Goal: Transaction & Acquisition: Purchase product/service

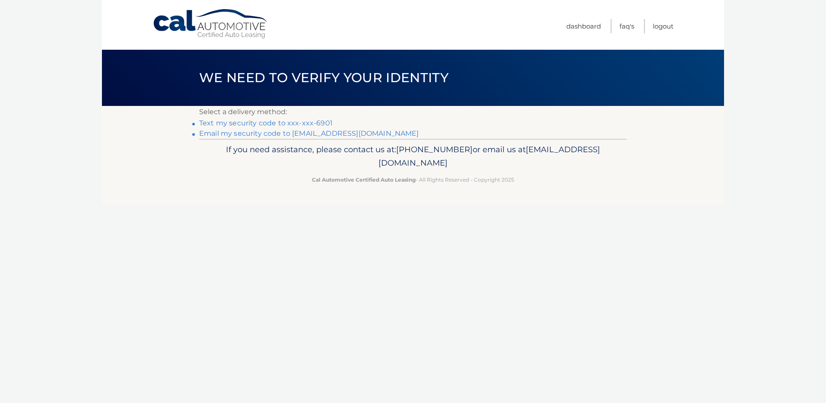
click at [249, 123] on link "Text my security code to xxx-xxx-6901" at bounding box center [265, 123] width 133 height 8
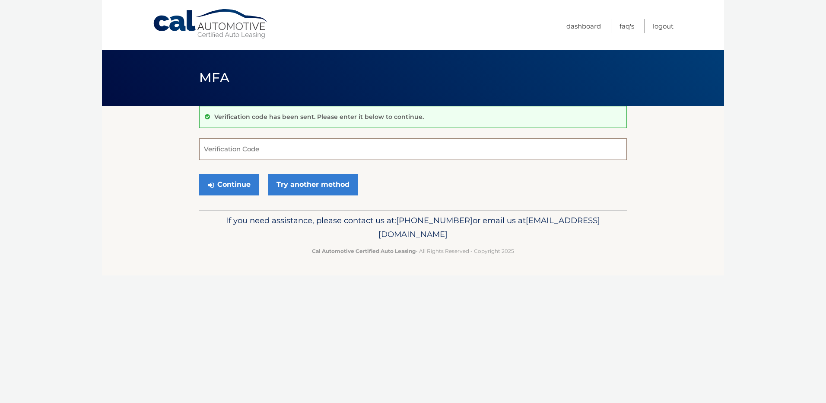
click at [216, 153] on input "Verification Code" at bounding box center [413, 149] width 428 height 22
type input "149187"
click at [230, 183] on button "Continue" at bounding box center [229, 185] width 60 height 22
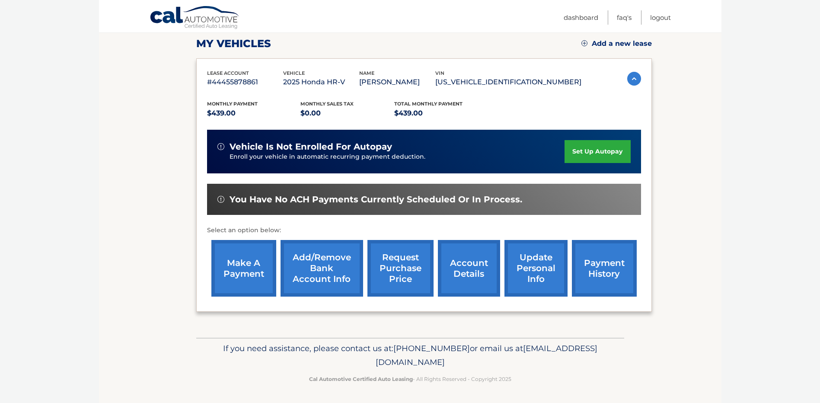
scroll to position [121, 0]
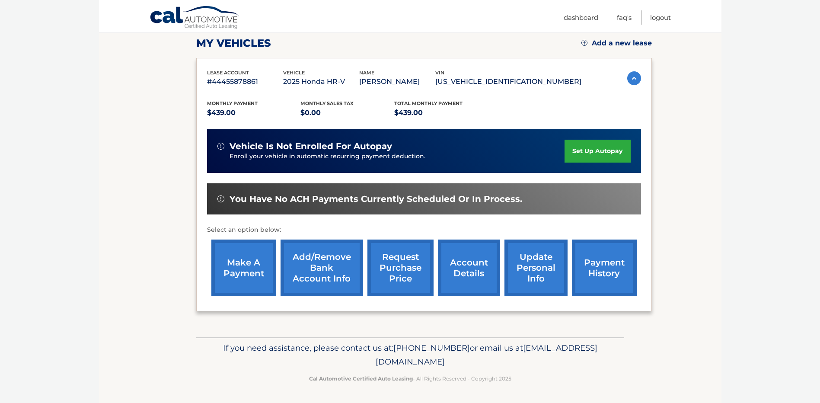
click at [259, 267] on link "make a payment" at bounding box center [243, 267] width 65 height 57
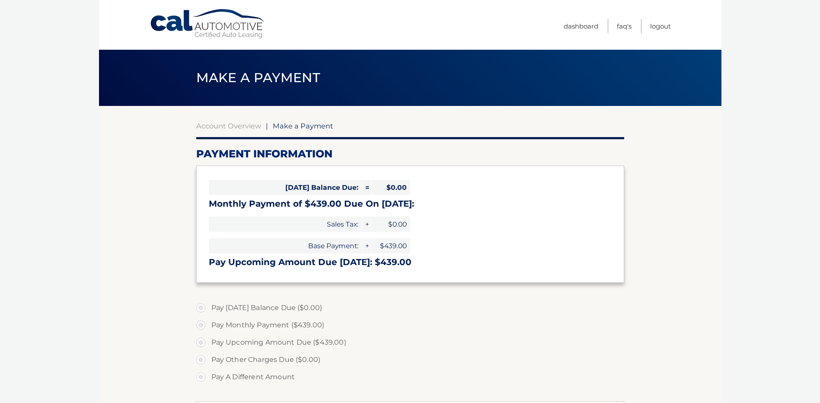
select select "NzVhZTcxMGUtNWU3ZS00OTRjLTgxMWMtYzU2MGI2N2NiZmQ2"
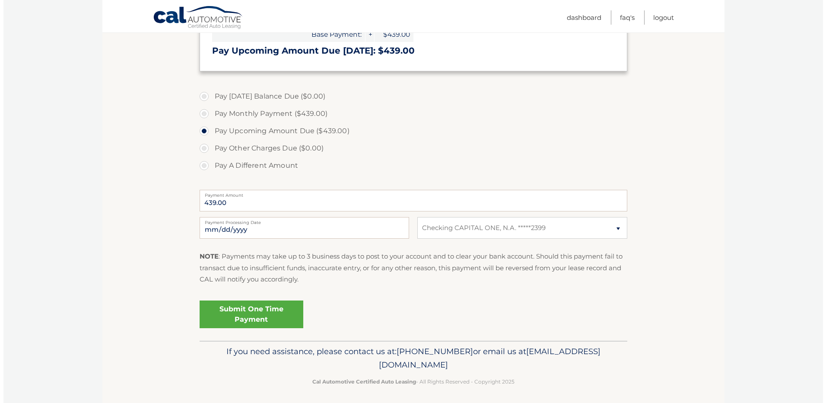
scroll to position [215, 0]
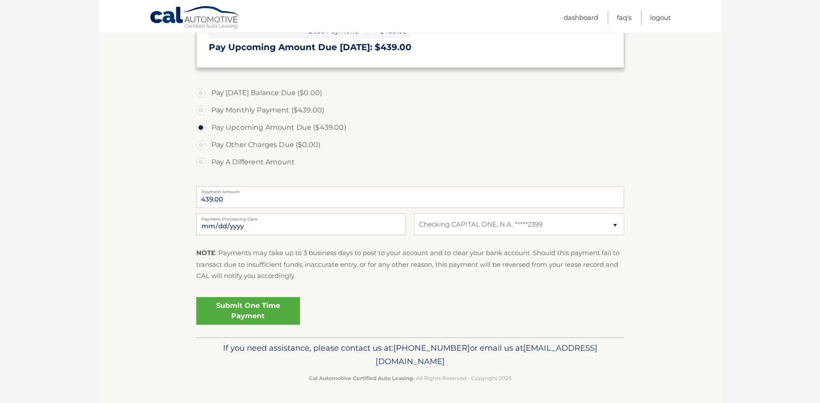
click at [254, 305] on link "Submit One Time Payment" at bounding box center [248, 311] width 104 height 28
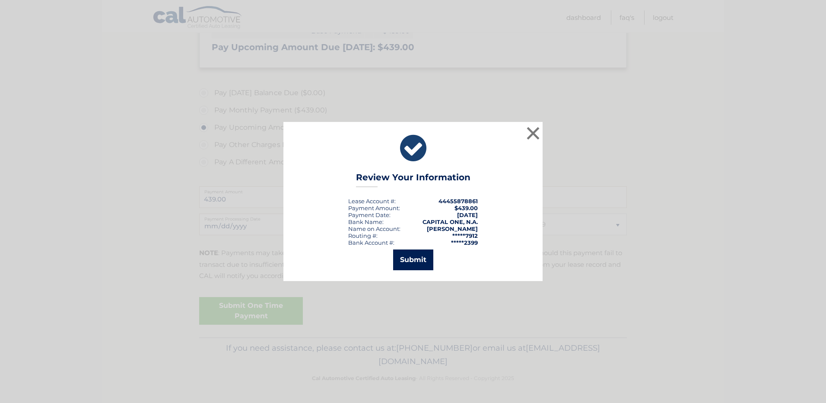
click at [407, 263] on button "Submit" at bounding box center [413, 259] width 40 height 21
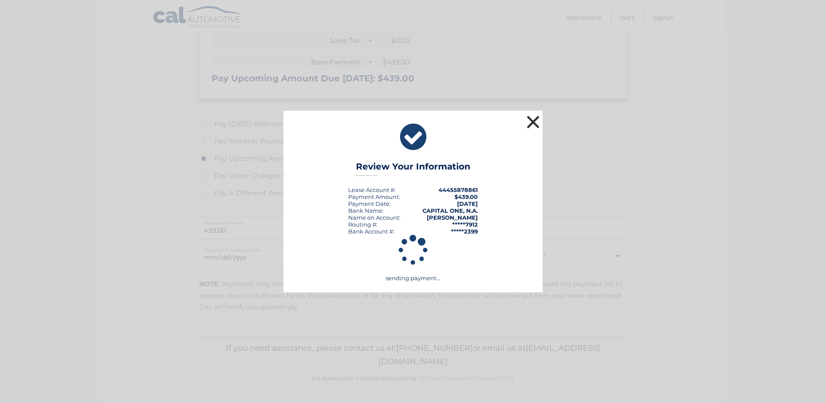
click at [536, 122] on button "×" at bounding box center [532, 121] width 17 height 17
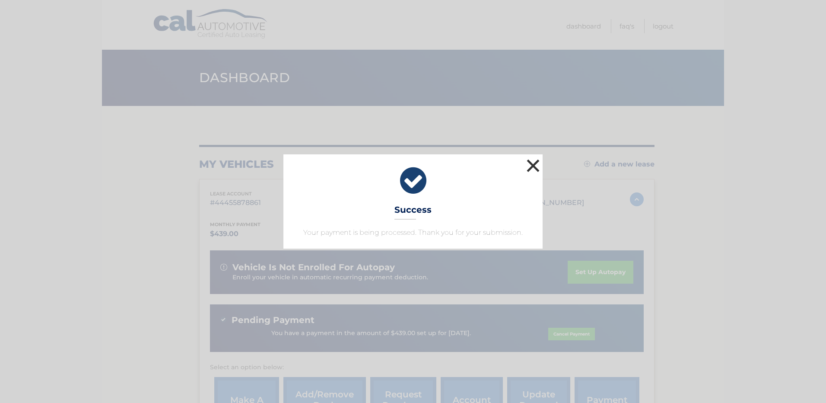
click at [532, 166] on button "×" at bounding box center [532, 165] width 17 height 17
